Goal: Transaction & Acquisition: Purchase product/service

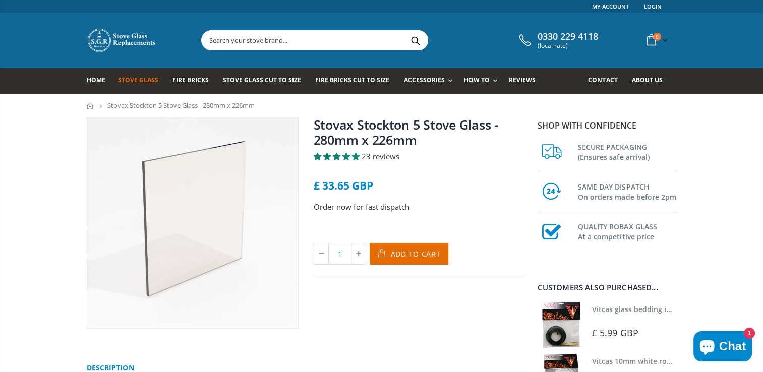
click at [135, 83] on span "Stove Glass" at bounding box center [138, 80] width 40 height 9
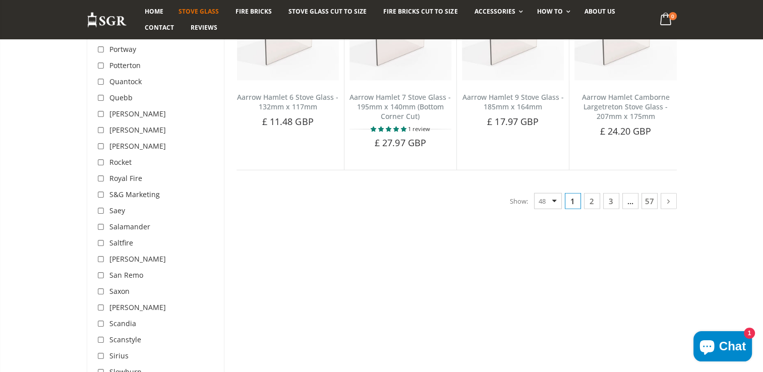
scroll to position [2823, 0]
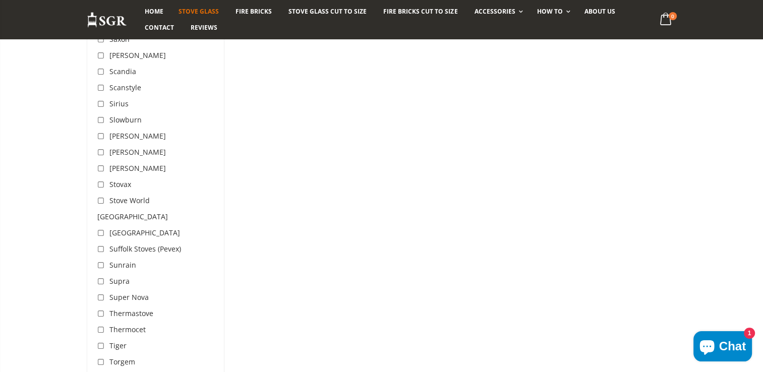
click at [101, 180] on input "checkbox" at bounding box center [102, 185] width 10 height 10
checkbox input "true"
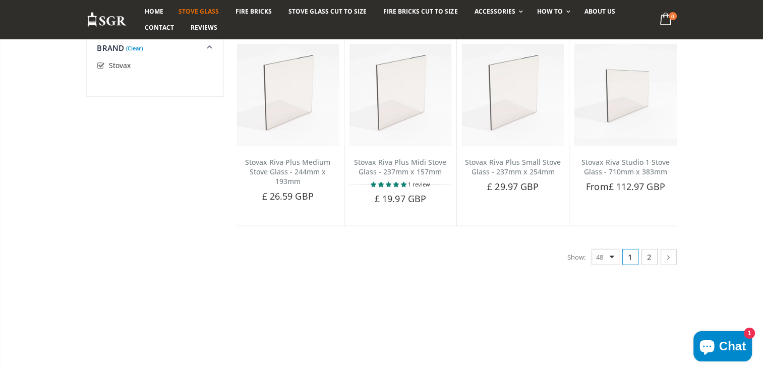
scroll to position [2508, 0]
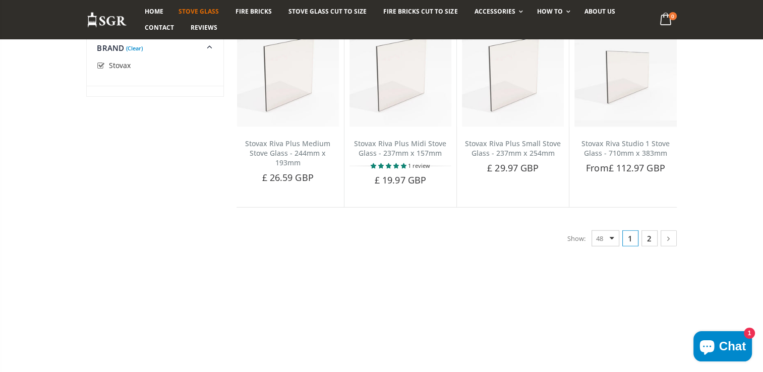
click at [647, 230] on link "2" at bounding box center [649, 238] width 16 height 16
